Goal: Task Accomplishment & Management: Manage account settings

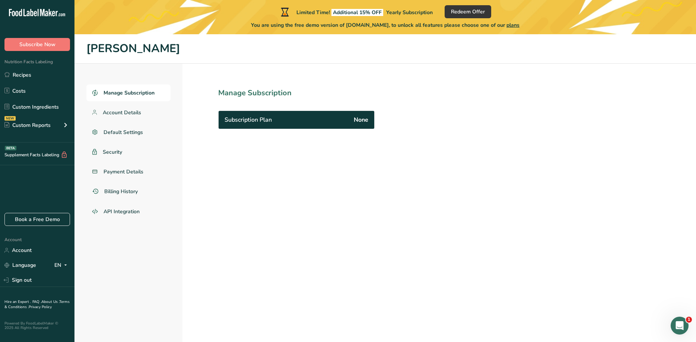
click at [271, 122] on span "Subscription Plan" at bounding box center [247, 119] width 47 height 9
click at [119, 170] on span "Payment Details" at bounding box center [123, 172] width 40 height 8
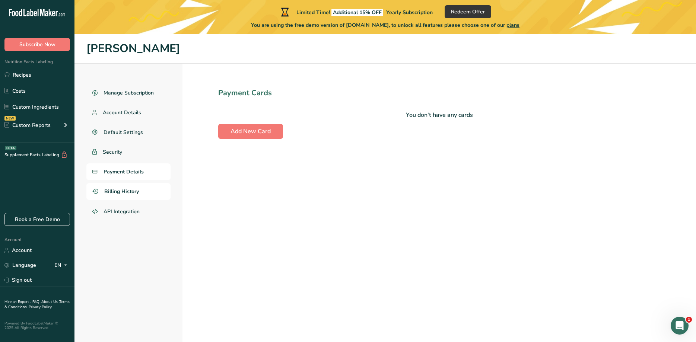
click at [118, 191] on span "Billing History" at bounding box center [121, 192] width 35 height 8
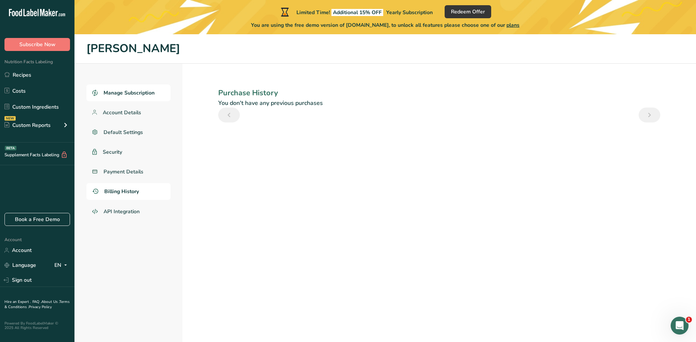
click at [130, 93] on span "Manage Subscription" at bounding box center [128, 93] width 51 height 8
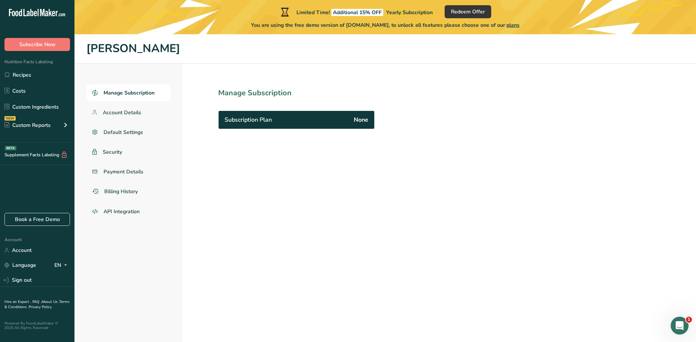
click at [361, 121] on span "None" at bounding box center [361, 119] width 15 height 9
click at [290, 128] on div "Subscription Plan None" at bounding box center [296, 120] width 156 height 18
click at [264, 123] on span "Subscription Plan" at bounding box center [247, 119] width 47 height 9
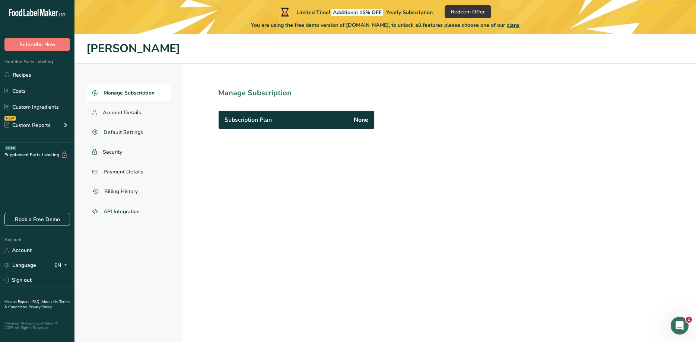
click at [264, 123] on span "Subscription Plan" at bounding box center [247, 119] width 47 height 9
click at [265, 123] on span "Subscription Plan" at bounding box center [247, 119] width 47 height 9
click at [518, 24] on span "plans" at bounding box center [512, 25] width 13 height 7
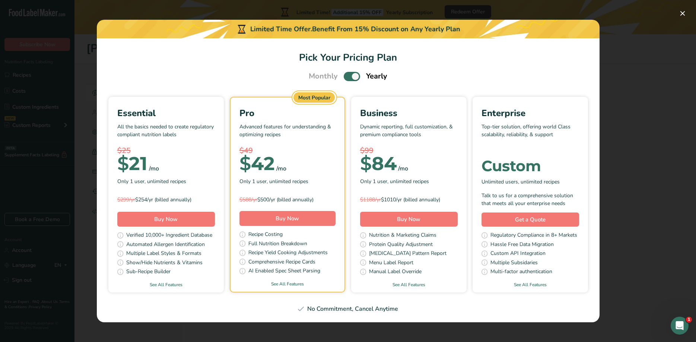
click at [352, 77] on span "Pick Your Pricing Plan Modal" at bounding box center [352, 76] width 16 height 9
click at [348, 77] on input "Pick Your Pricing Plan Modal" at bounding box center [346, 76] width 5 height 5
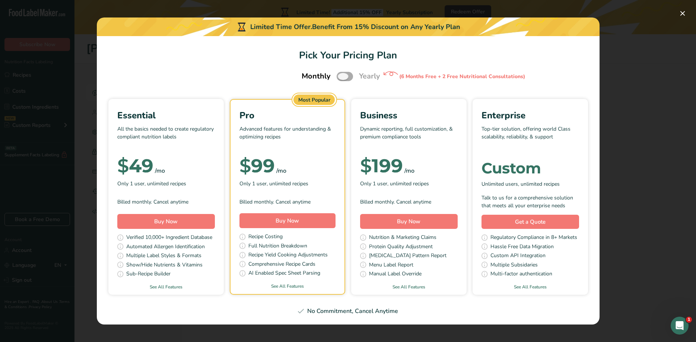
click at [346, 73] on span "Pick Your Pricing Plan Modal" at bounding box center [344, 76] width 16 height 9
click at [341, 74] on input "Pick Your Pricing Plan Modal" at bounding box center [338, 76] width 5 height 5
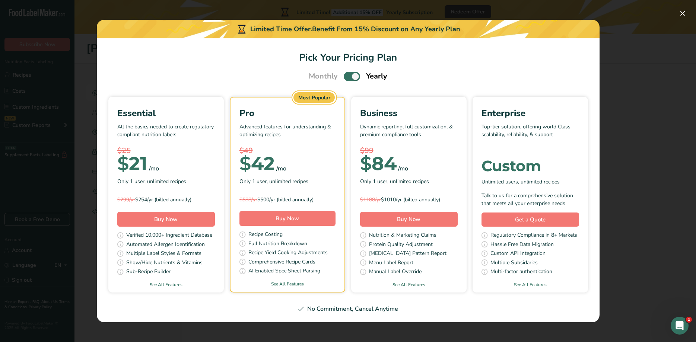
click at [344, 75] on span "Pick Your Pricing Plan Modal" at bounding box center [352, 76] width 16 height 9
click at [344, 75] on input "Pick Your Pricing Plan Modal" at bounding box center [346, 76] width 5 height 5
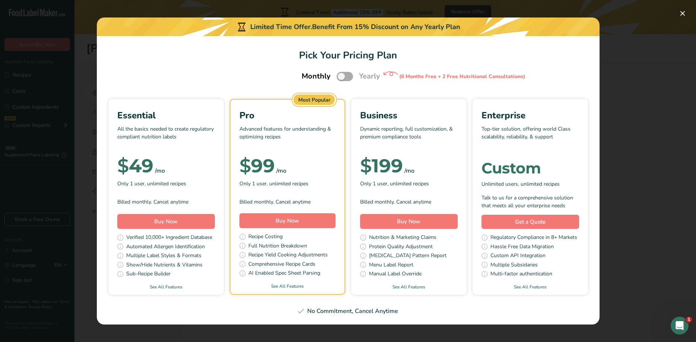
click at [349, 75] on span "Pick Your Pricing Plan Modal" at bounding box center [344, 76] width 16 height 9
click at [341, 75] on input "Pick Your Pricing Plan Modal" at bounding box center [338, 76] width 5 height 5
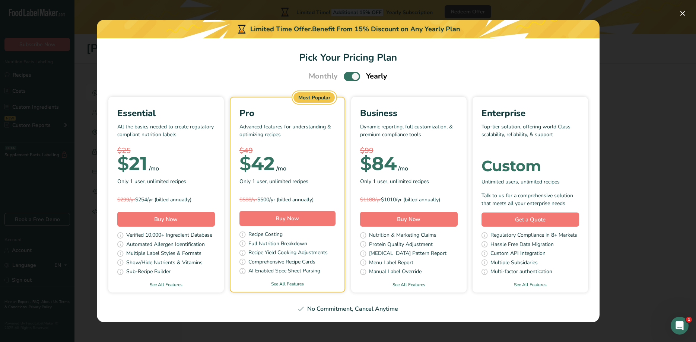
click at [348, 77] on span "Pick Your Pricing Plan Modal" at bounding box center [352, 76] width 16 height 9
click at [348, 77] on input "Pick Your Pricing Plan Modal" at bounding box center [346, 76] width 5 height 5
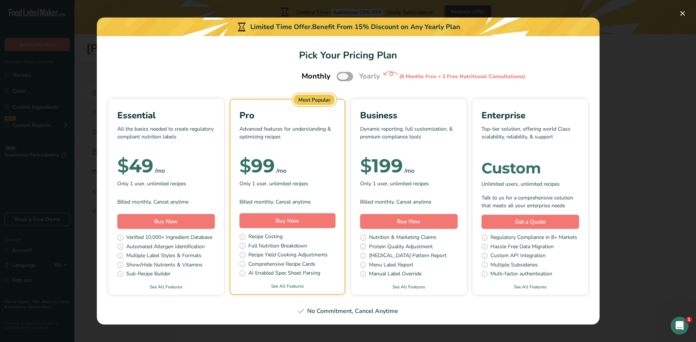
click at [348, 77] on span "Pick Your Pricing Plan Modal" at bounding box center [344, 76] width 16 height 9
click at [341, 77] on input "Pick Your Pricing Plan Modal" at bounding box center [338, 76] width 5 height 5
checkbox input "true"
